Goal: Check status: Check status

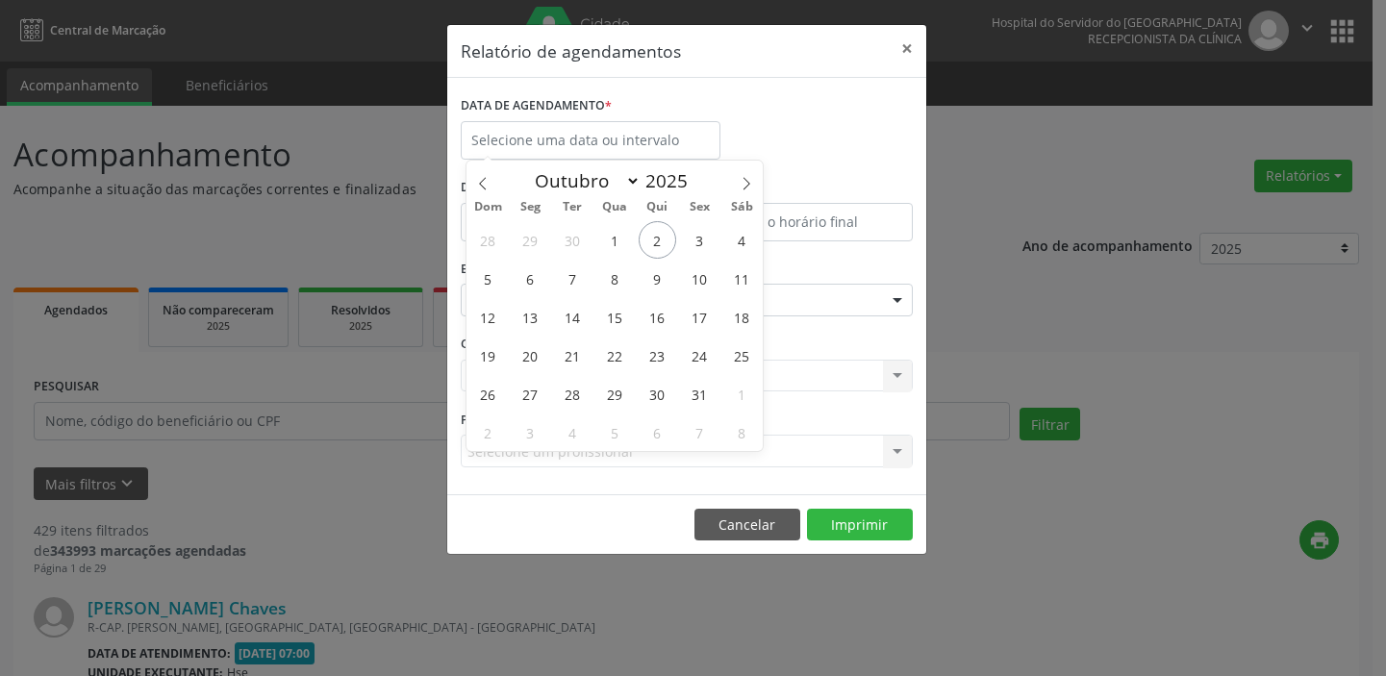
select select "9"
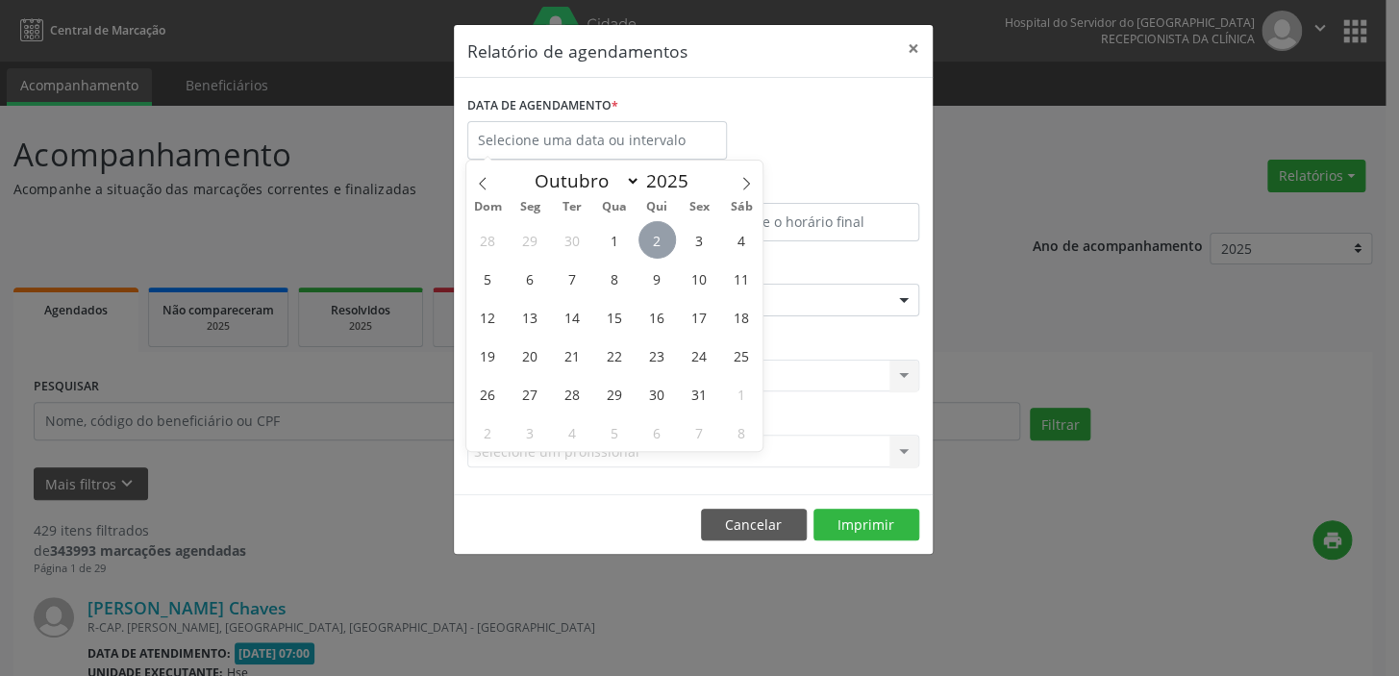
click at [658, 241] on span "2" at bounding box center [656, 239] width 37 height 37
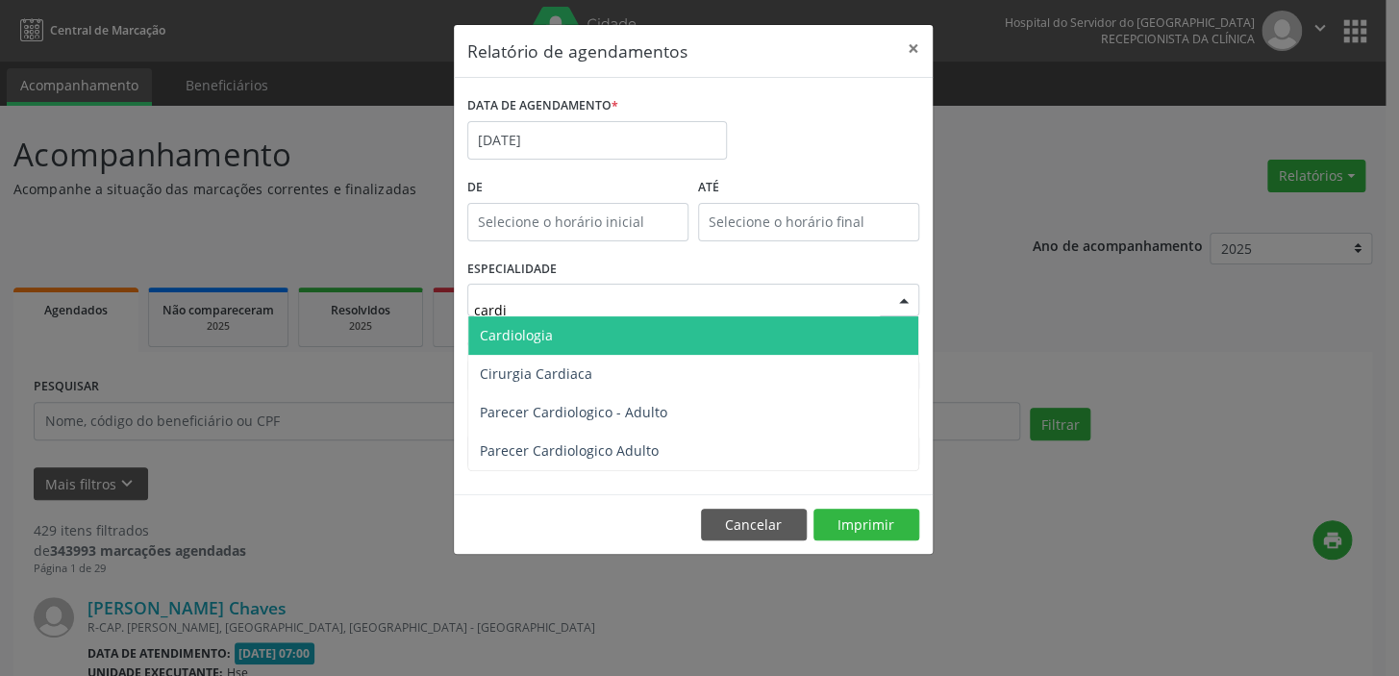
type input "cardio"
click at [502, 333] on span "Cardiologia" at bounding box center [516, 335] width 73 height 18
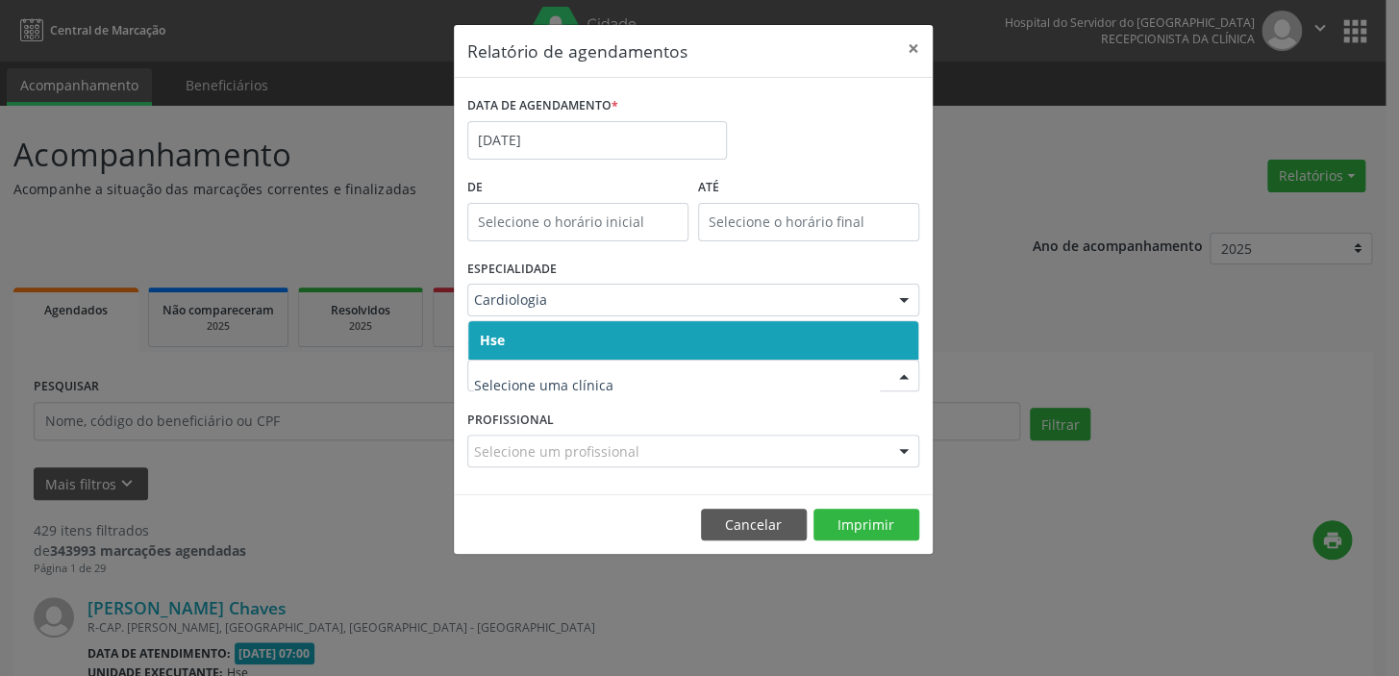
click at [501, 334] on span "Hse" at bounding box center [492, 340] width 25 height 18
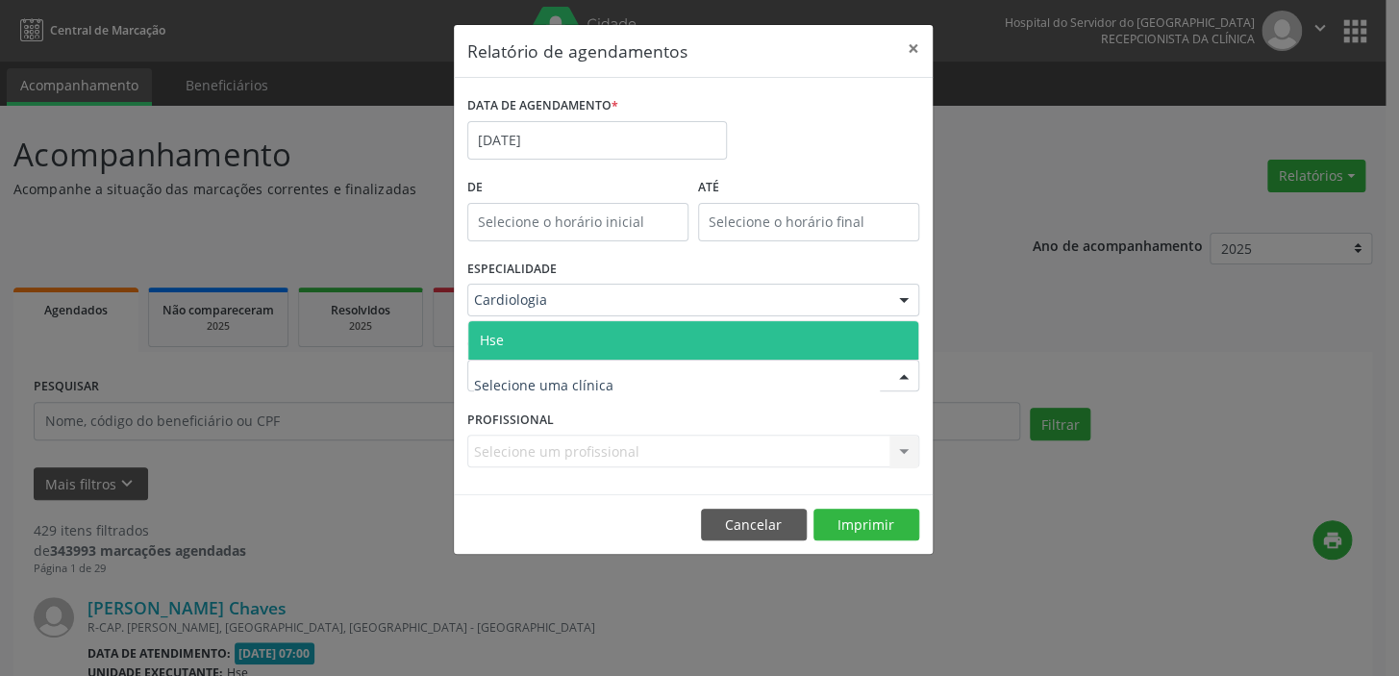
drag, startPoint x: 512, startPoint y: 375, endPoint x: 510, endPoint y: 359, distance: 16.6
click at [512, 342] on span "Hse" at bounding box center [693, 340] width 450 height 38
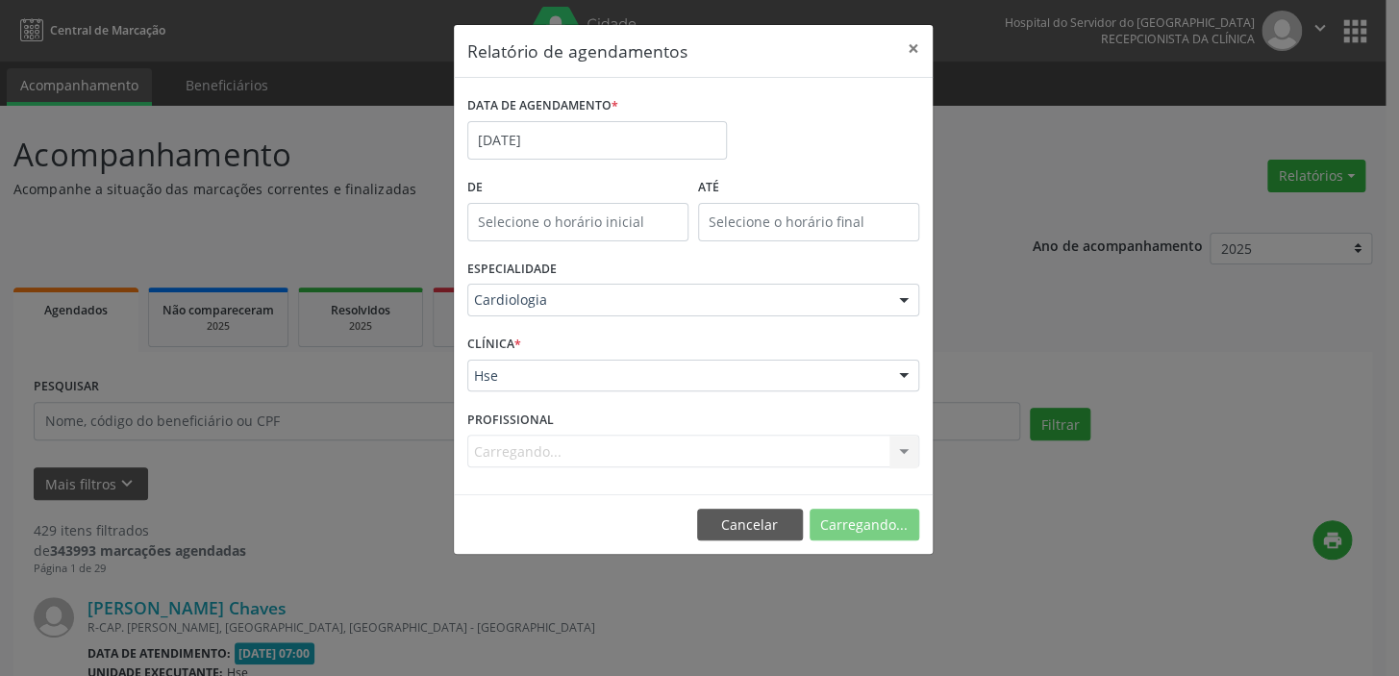
click at [507, 454] on div "Carregando... Nenhum resultado encontrado para: " " Não há nenhuma opção para s…" at bounding box center [693, 451] width 452 height 33
click at [506, 450] on div "Carregando... Nenhum resultado encontrado para: " " Não há nenhuma opção para s…" at bounding box center [693, 451] width 452 height 33
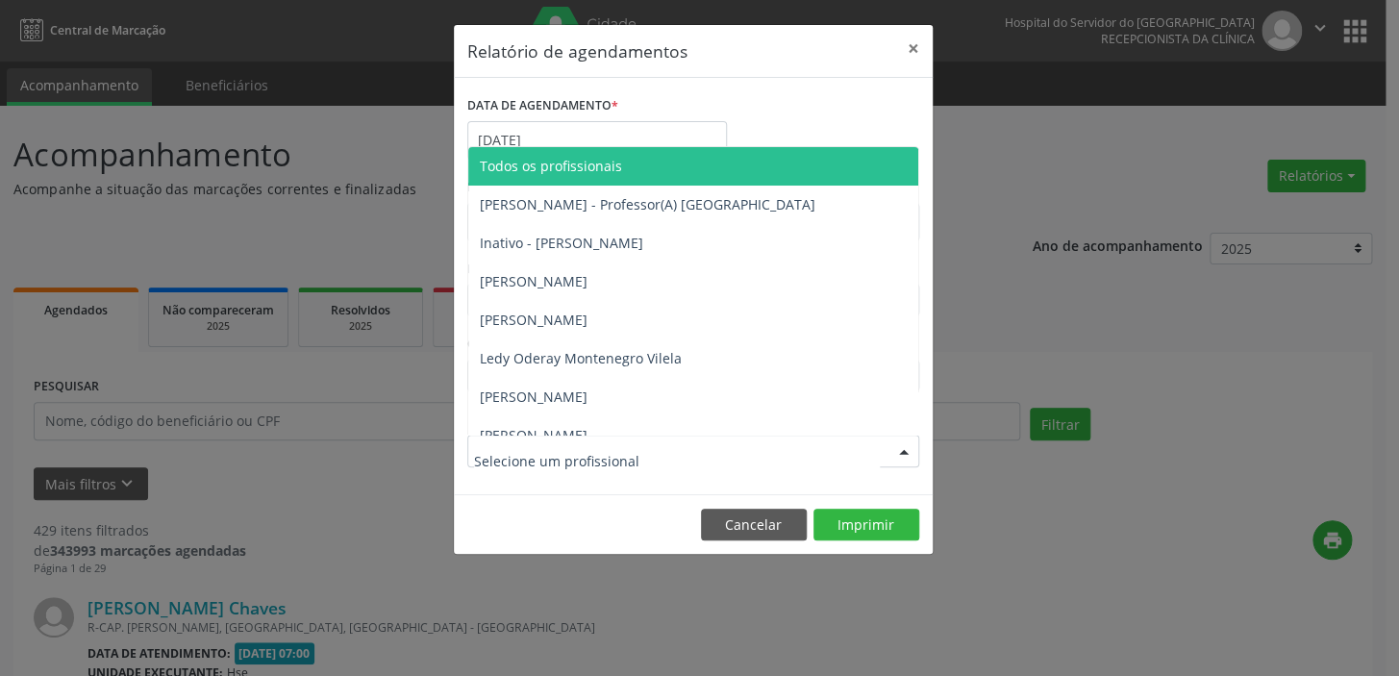
click at [675, 455] on div at bounding box center [693, 451] width 452 height 33
type input "ma"
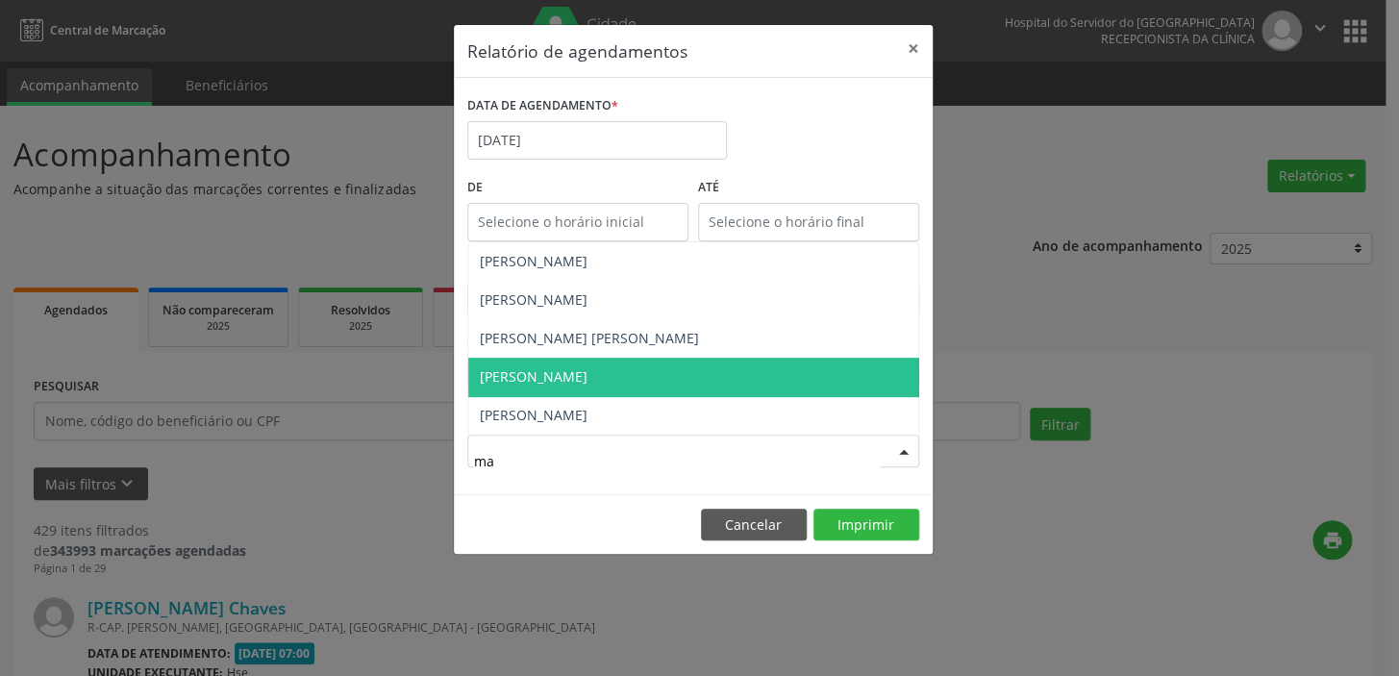
click at [689, 380] on span "[PERSON_NAME]" at bounding box center [693, 377] width 450 height 38
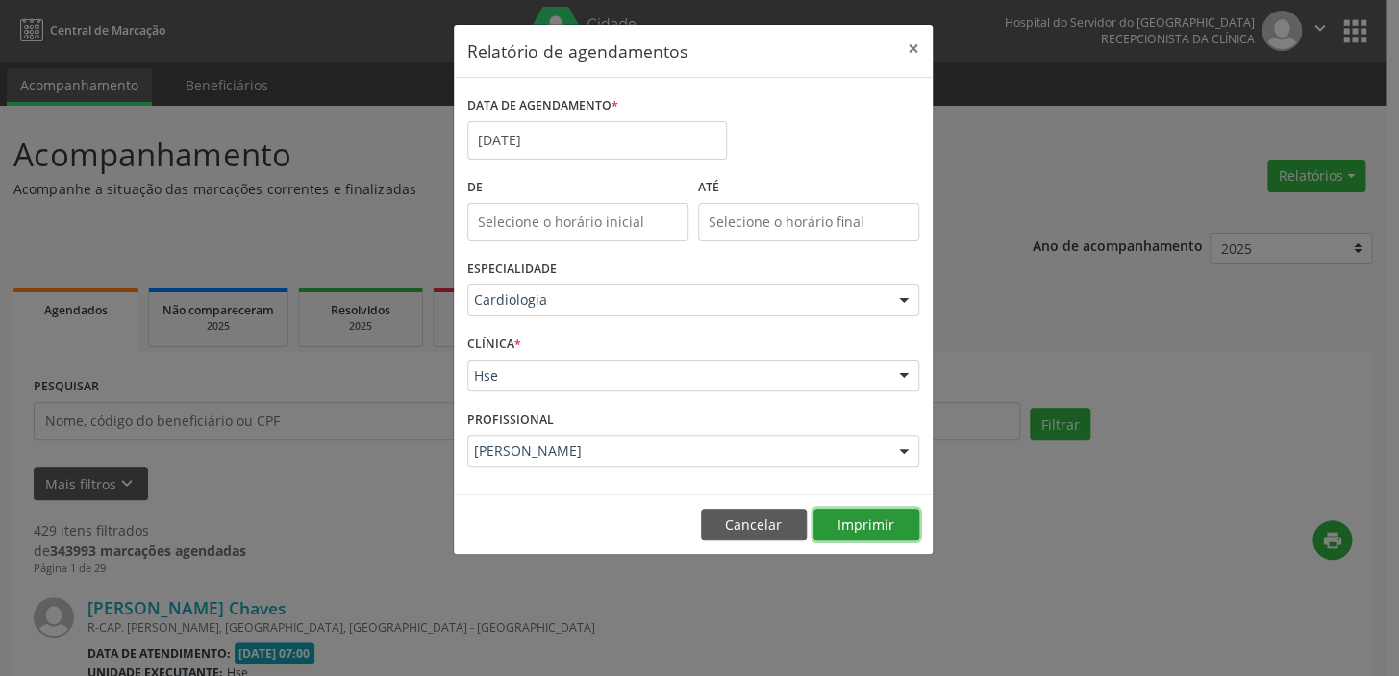
click at [878, 531] on button "Imprimir" at bounding box center [866, 525] width 106 height 33
